Goal: Check status

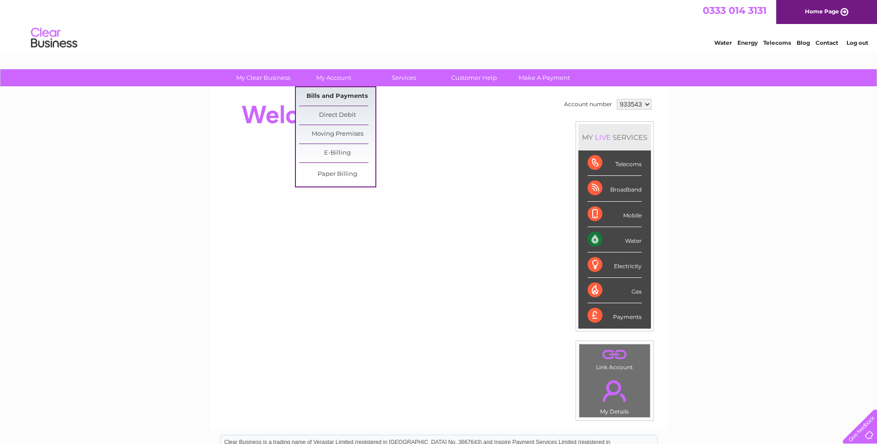
click at [331, 97] on link "Bills and Payments" at bounding box center [337, 96] width 76 height 18
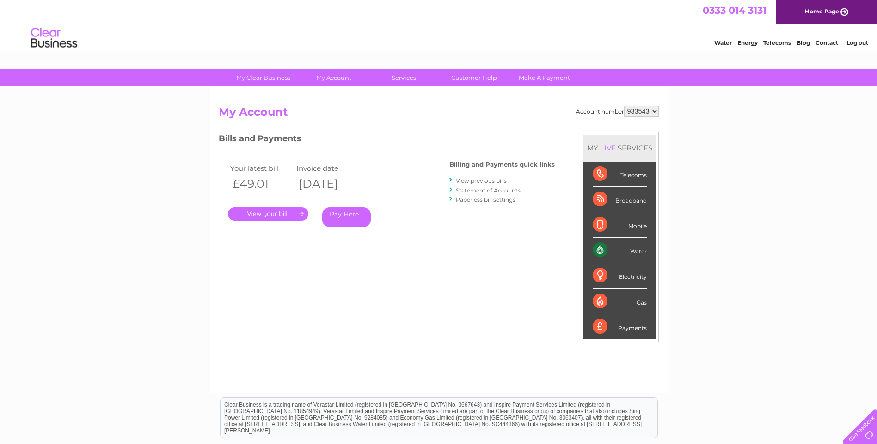
click at [257, 214] on link "." at bounding box center [268, 213] width 80 height 13
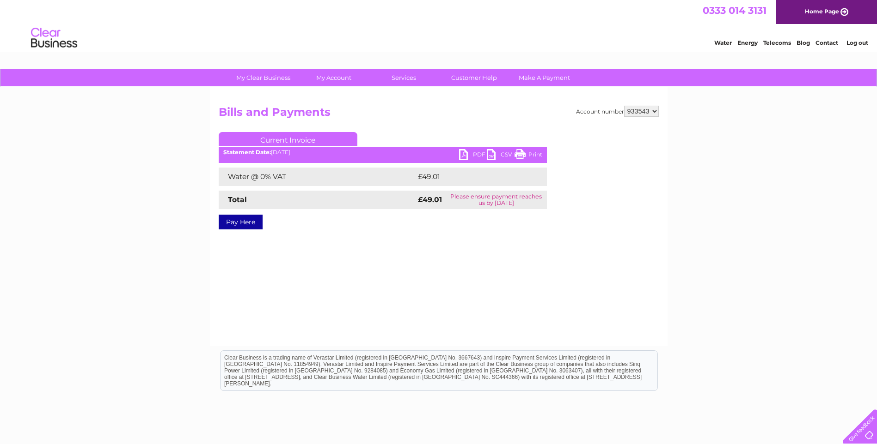
click at [475, 154] on link "PDF" at bounding box center [473, 155] width 28 height 13
